Goal: Navigation & Orientation: Go to known website

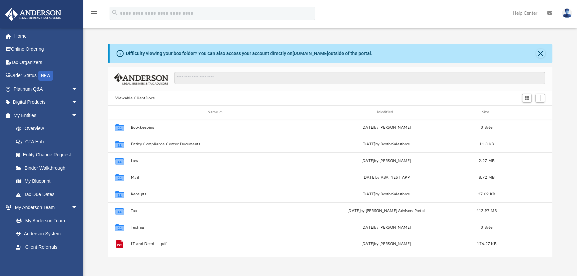
scroll to position [147, 440]
click at [18, 36] on link "Home" at bounding box center [46, 35] width 83 height 13
